Goal: Task Accomplishment & Management: Complete application form

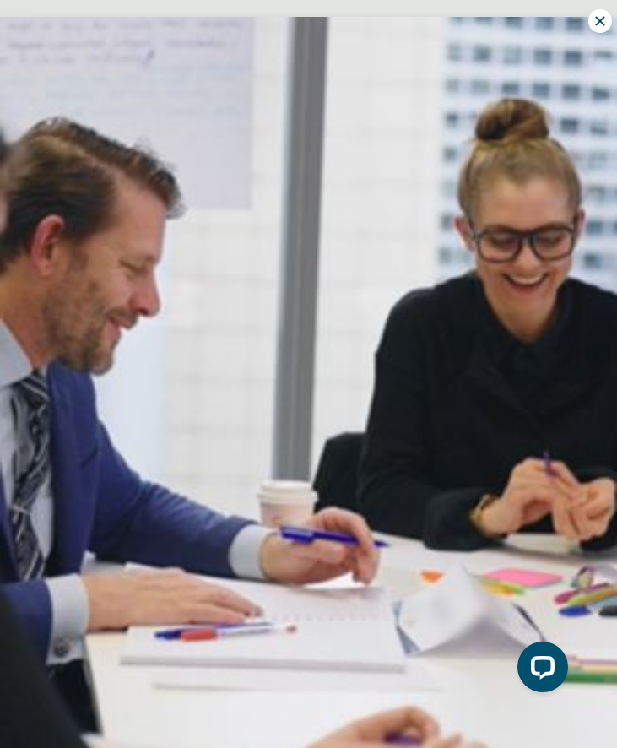
click at [605, 14] on icon at bounding box center [599, 20] width 15 height 15
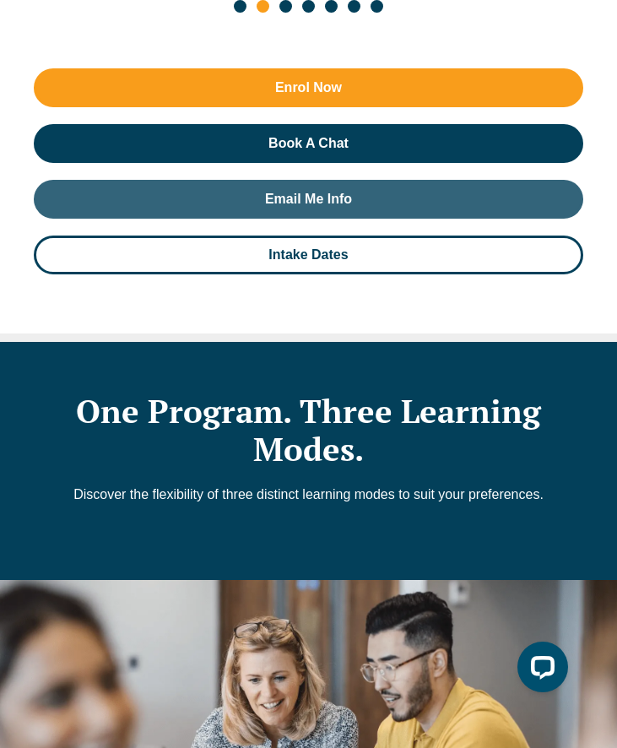
scroll to position [1729, 0]
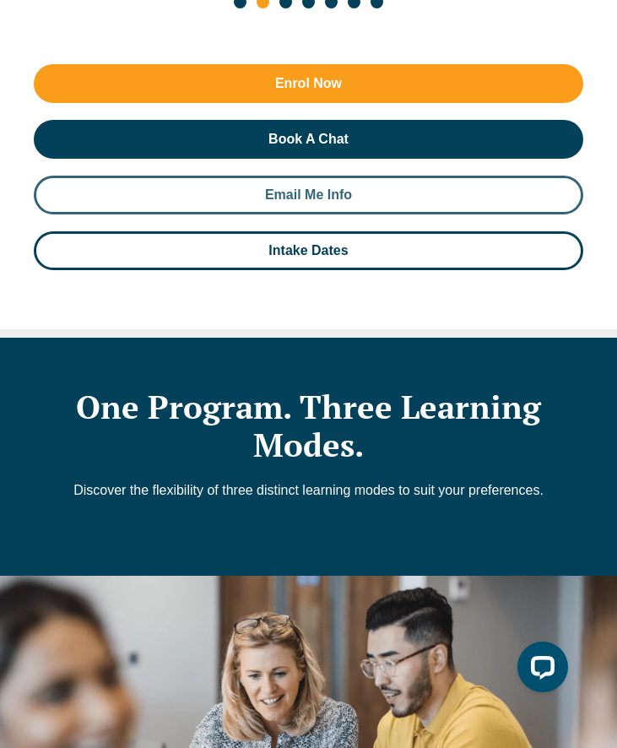
click at [350, 175] on link "Email Me Info" at bounding box center [308, 194] width 549 height 39
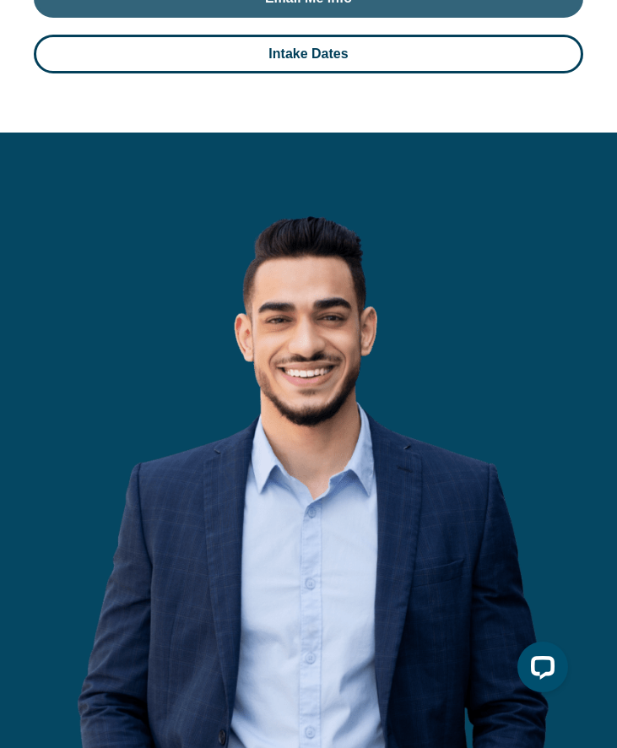
scroll to position [16381, 0]
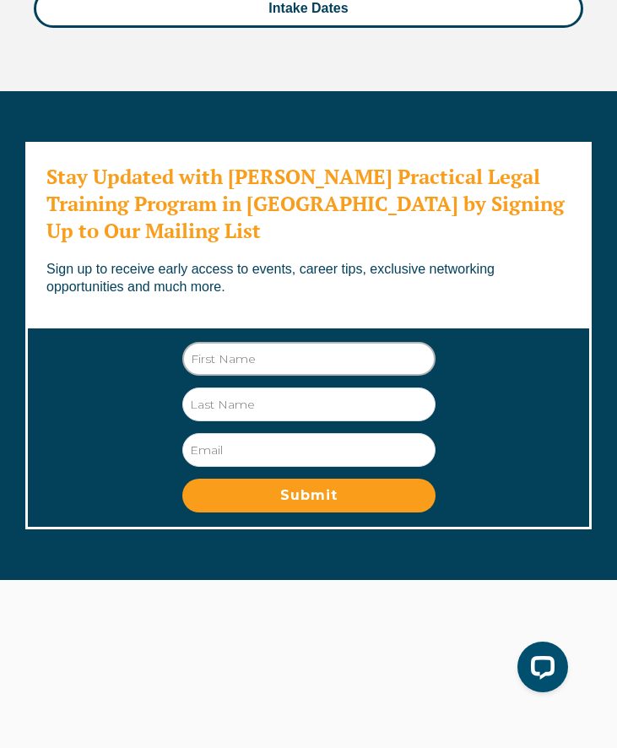
click at [267, 342] on input "First Name" at bounding box center [308, 359] width 253 height 34
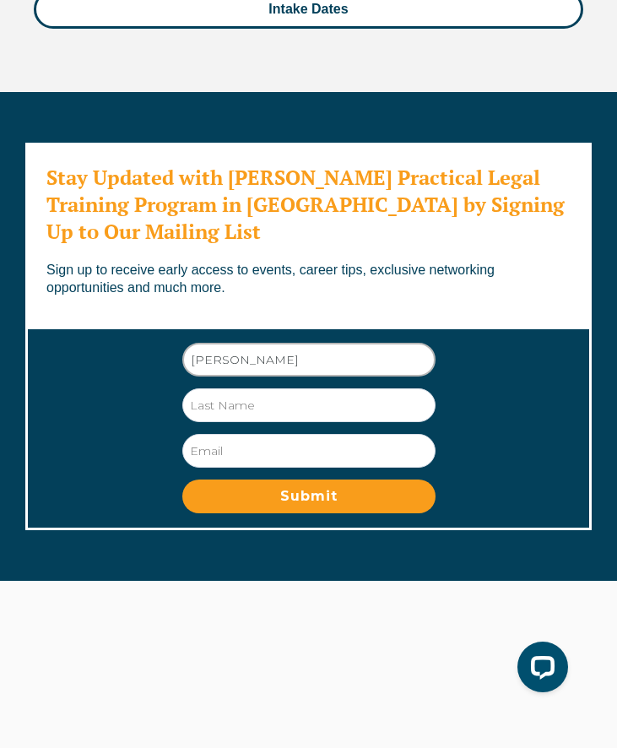
type input "[PERSON_NAME]"
click at [236, 388] on input "Last Name" at bounding box center [308, 405] width 253 height 34
type input "[PERSON_NAME]"
click at [235, 434] on input "Email" at bounding box center [308, 451] width 253 height 34
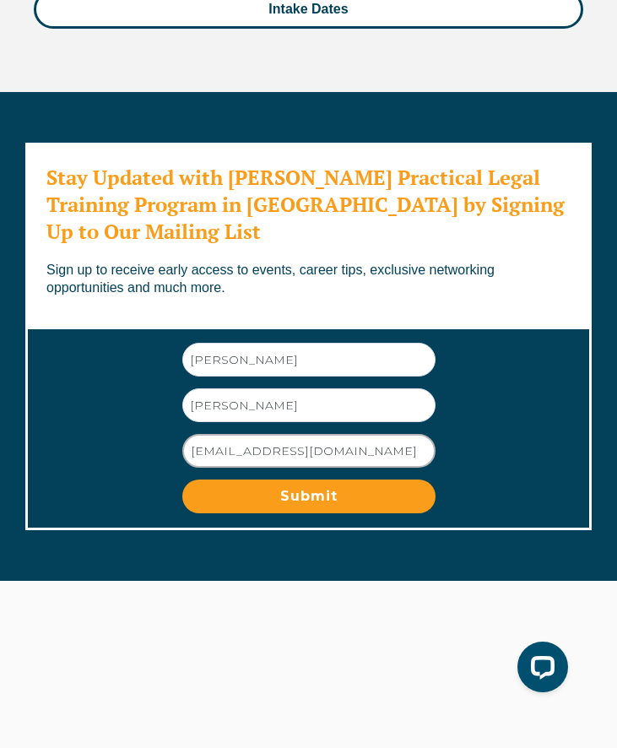
type input "[EMAIL_ADDRESS][DOMAIN_NAME]"
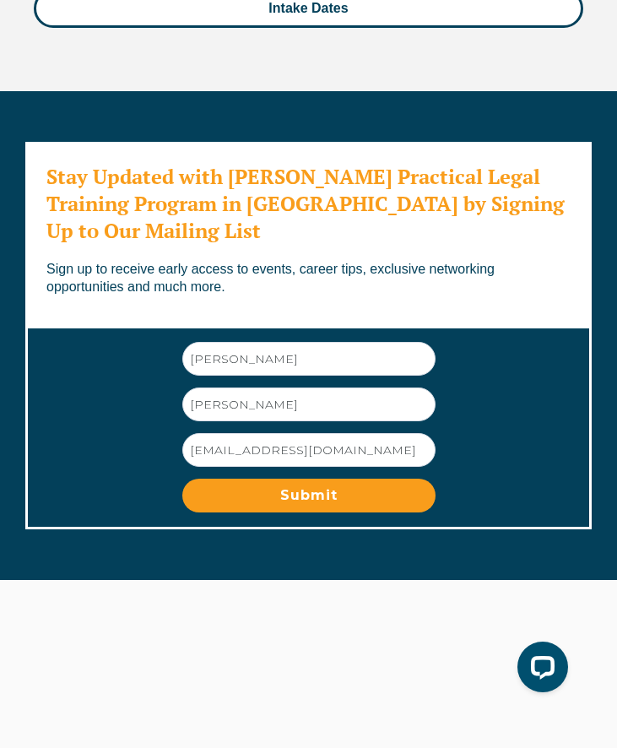
click at [298, 460] on div "reCAPTCHA helps prevent automated form spam. The submit button will be disabled…" at bounding box center [307, 487] width 253 height 54
